Goal: Check status: Check status

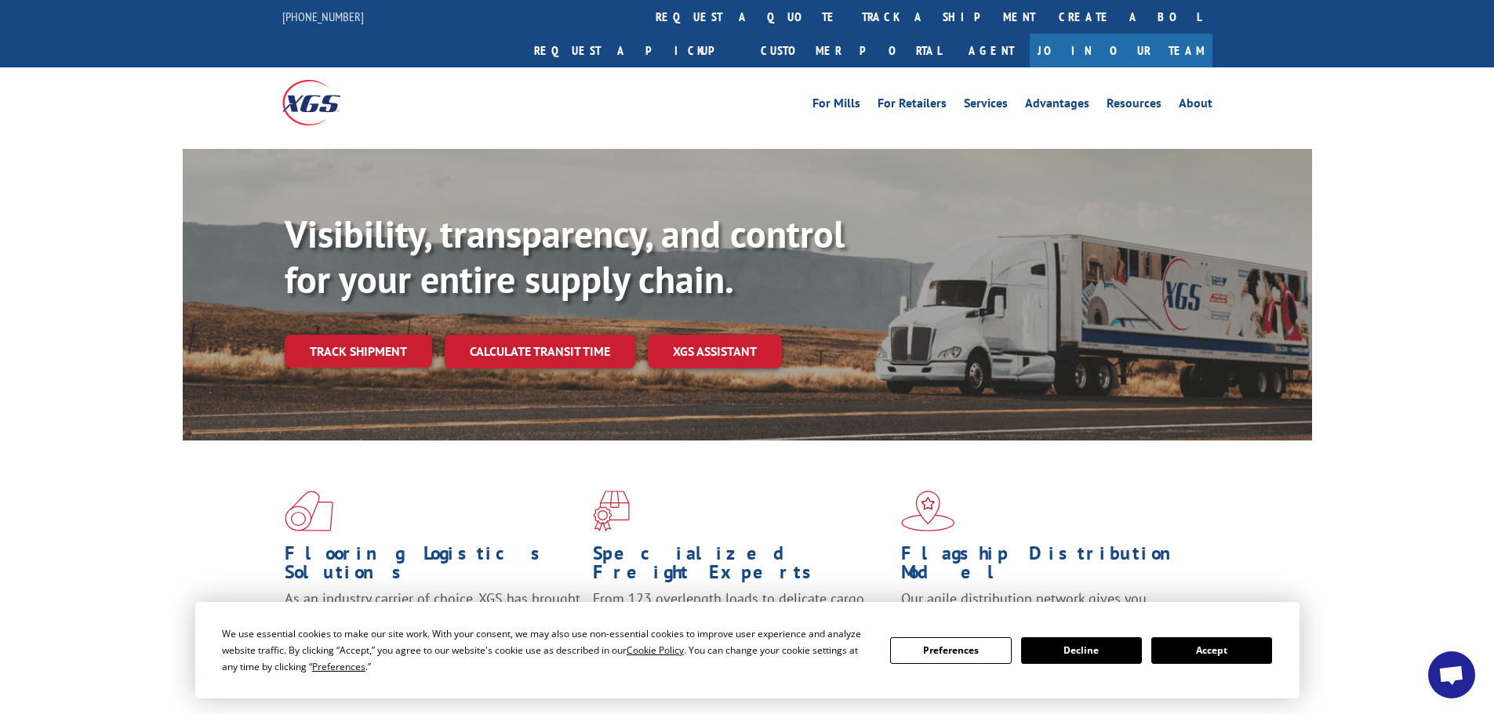
click at [1225, 646] on button "Accept" at bounding box center [1211, 651] width 121 height 27
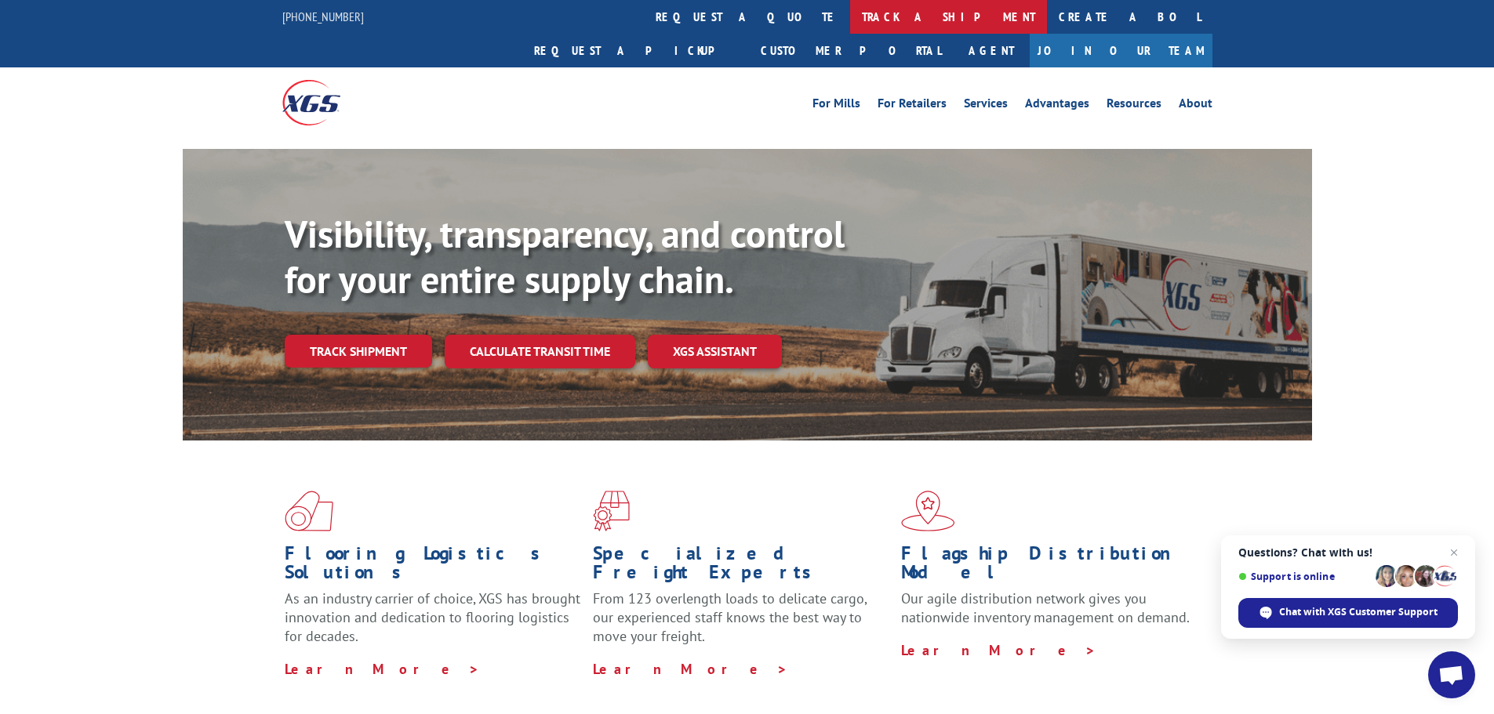
click at [850, 20] on link "track a shipment" at bounding box center [948, 17] width 197 height 34
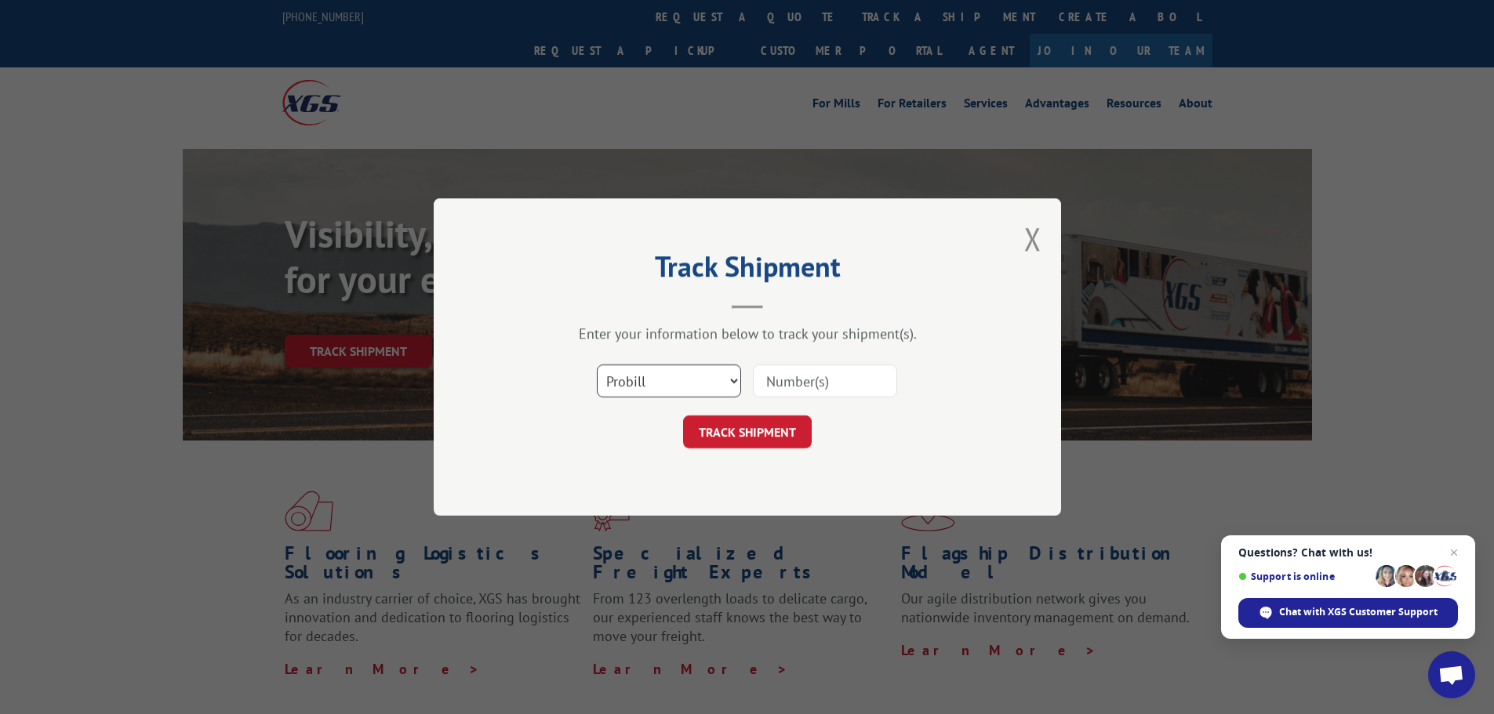
click at [613, 382] on select "Select category... Probill BOL PO" at bounding box center [669, 381] width 144 height 33
select select "bol"
click at [597, 365] on select "Select category... Probill BOL PO" at bounding box center [669, 381] width 144 height 33
click at [785, 375] on input at bounding box center [825, 381] width 144 height 33
paste input "5195205"
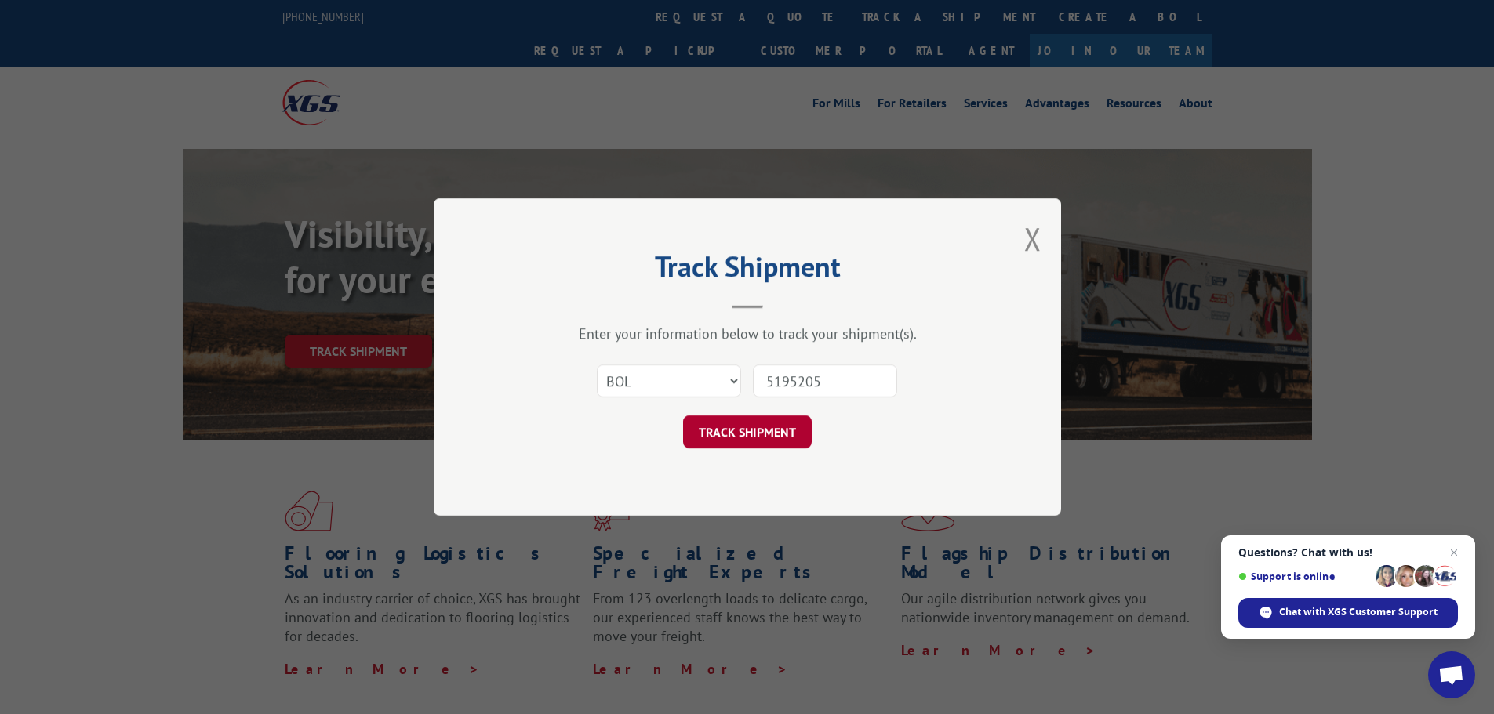
type input "5195205"
click at [753, 438] on button "TRACK SHIPMENT" at bounding box center [747, 432] width 129 height 33
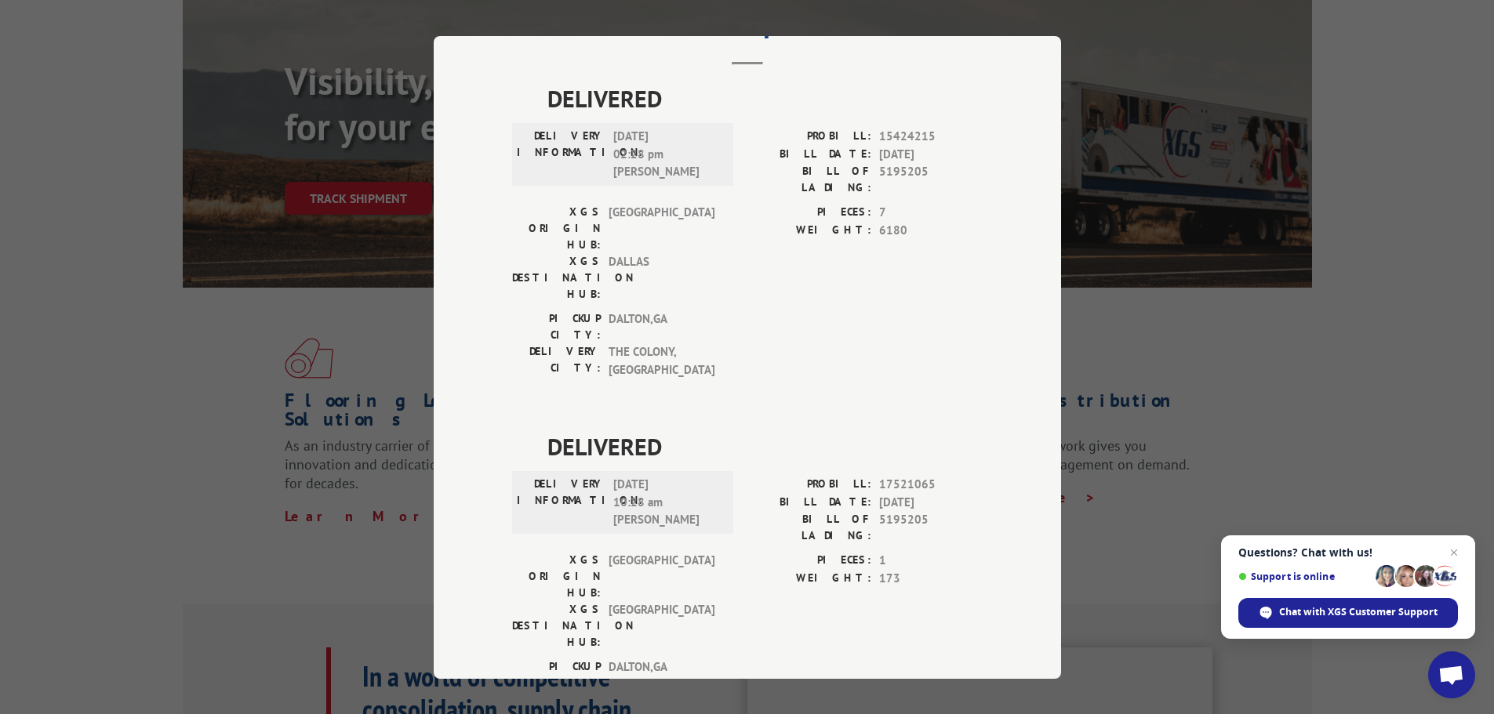
scroll to position [157, 0]
